Goal: Task Accomplishment & Management: Use online tool/utility

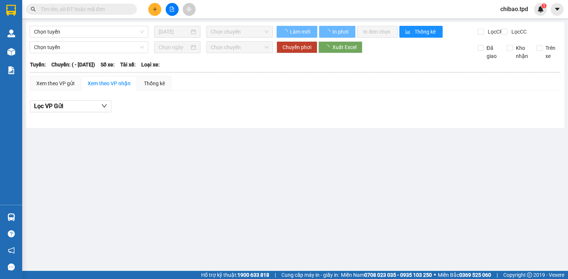
click at [81, 6] on input "text" at bounding box center [84, 9] width 87 height 8
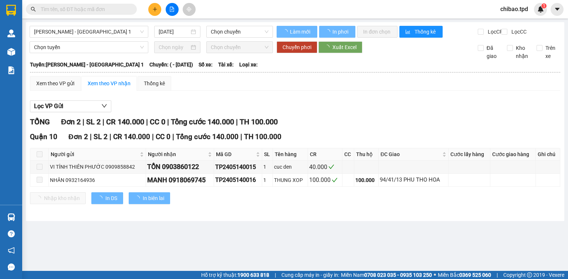
type input "[DATE]"
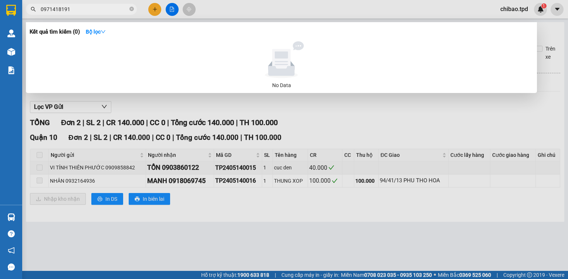
click at [65, 11] on input "0971418191" at bounding box center [84, 9] width 87 height 8
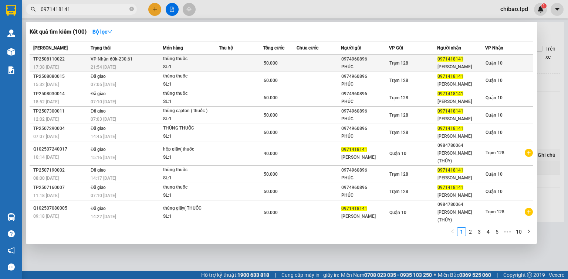
type input "0971418141"
click at [427, 62] on div "Trạm 128" at bounding box center [412, 63] width 47 height 8
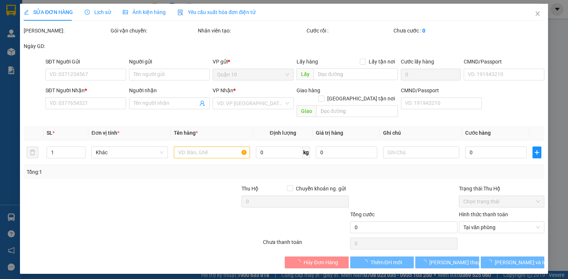
type input "0974960896"
type input "PHÚC"
type input "075087008030"
type input "0971418141"
type input "[PERSON_NAME]"
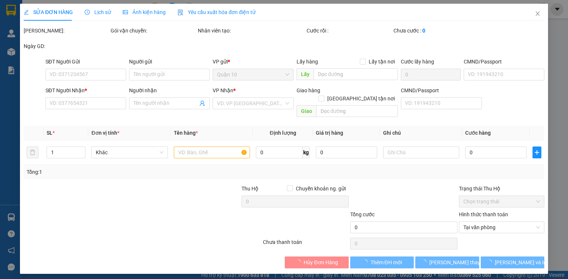
type input "50.000"
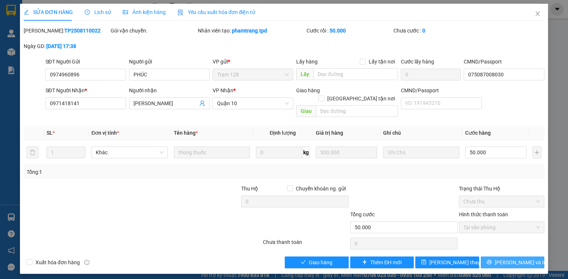
click at [509, 259] on span "[PERSON_NAME] và In" at bounding box center [521, 263] width 52 height 8
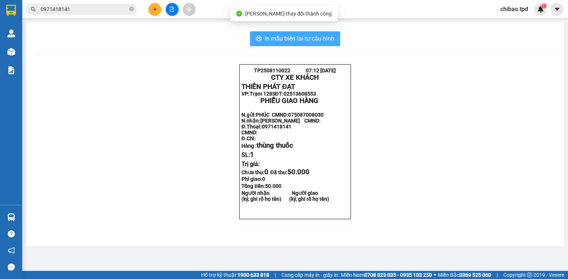
click at [329, 43] on span "In mẫu biên lai tự cấu hình" at bounding box center [299, 38] width 69 height 9
click at [305, 41] on span "In mẫu biên lai tự cấu hình" at bounding box center [299, 38] width 69 height 9
